Goal: Task Accomplishment & Management: Manage account settings

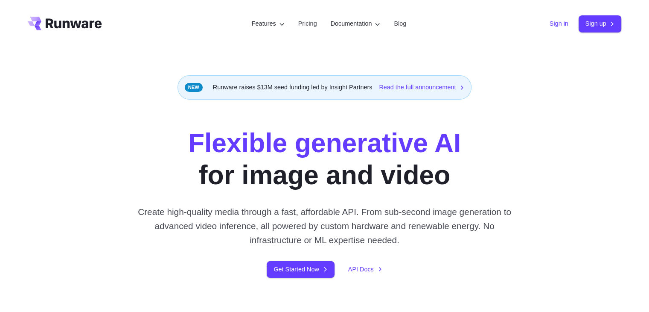
click at [550, 21] on link "Sign in" at bounding box center [559, 24] width 19 height 10
